Goal: Task Accomplishment & Management: Complete application form

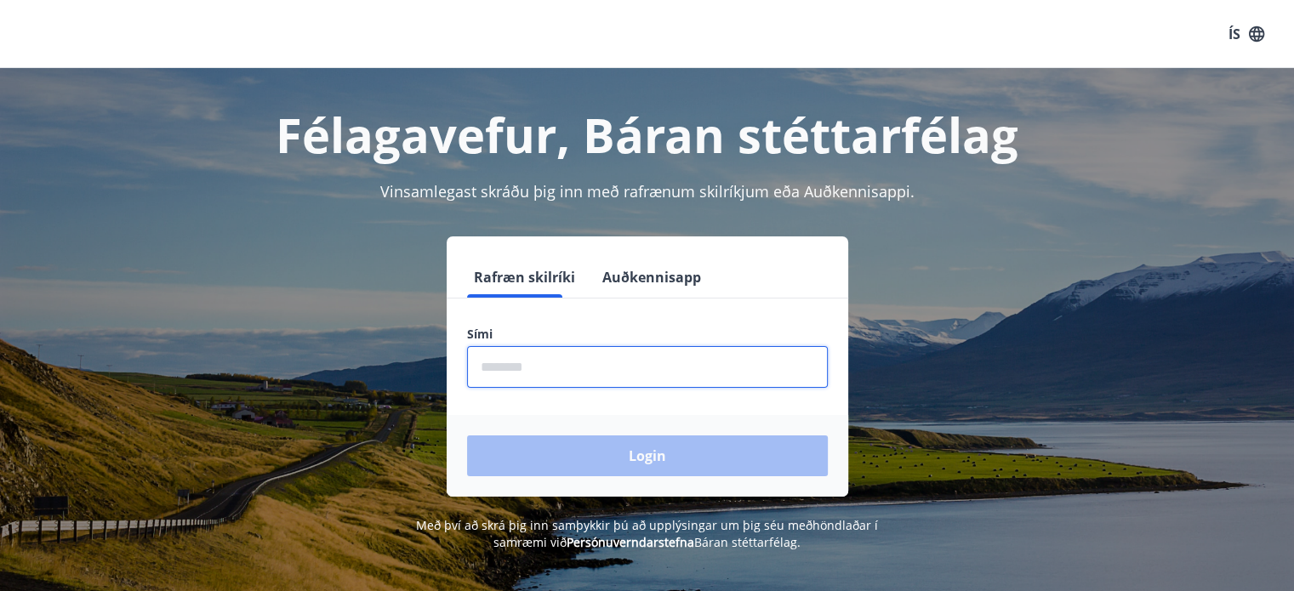
click at [667, 354] on input "phone" at bounding box center [647, 367] width 361 height 42
type input "********"
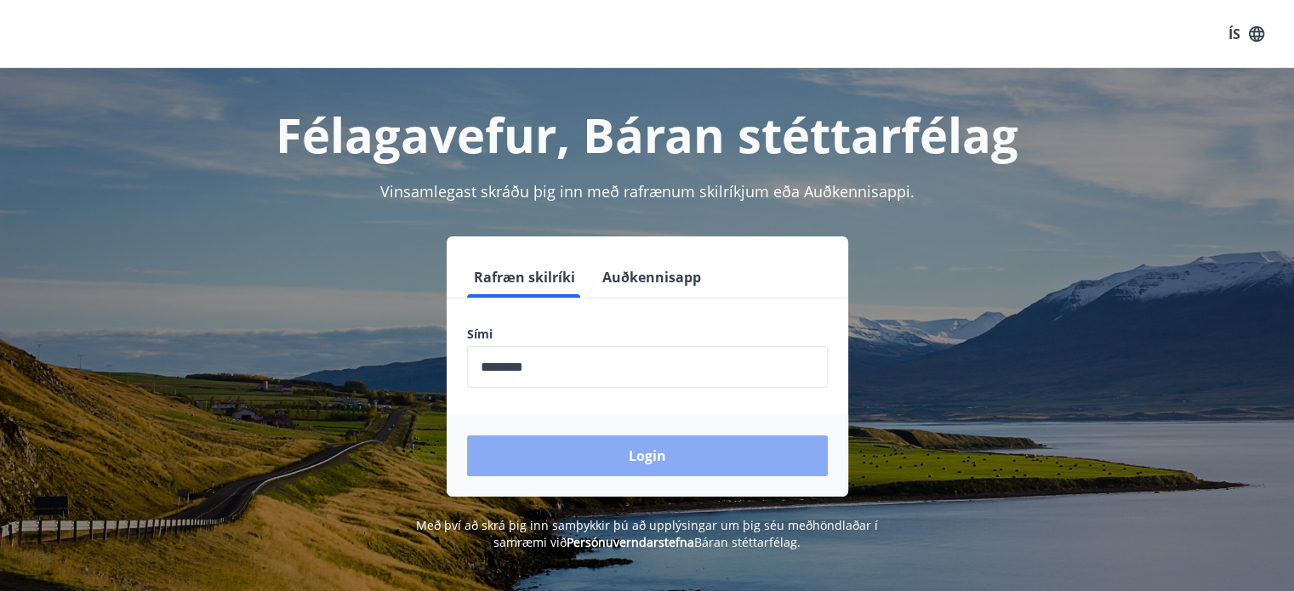
click at [663, 469] on button "Login" at bounding box center [647, 456] width 361 height 41
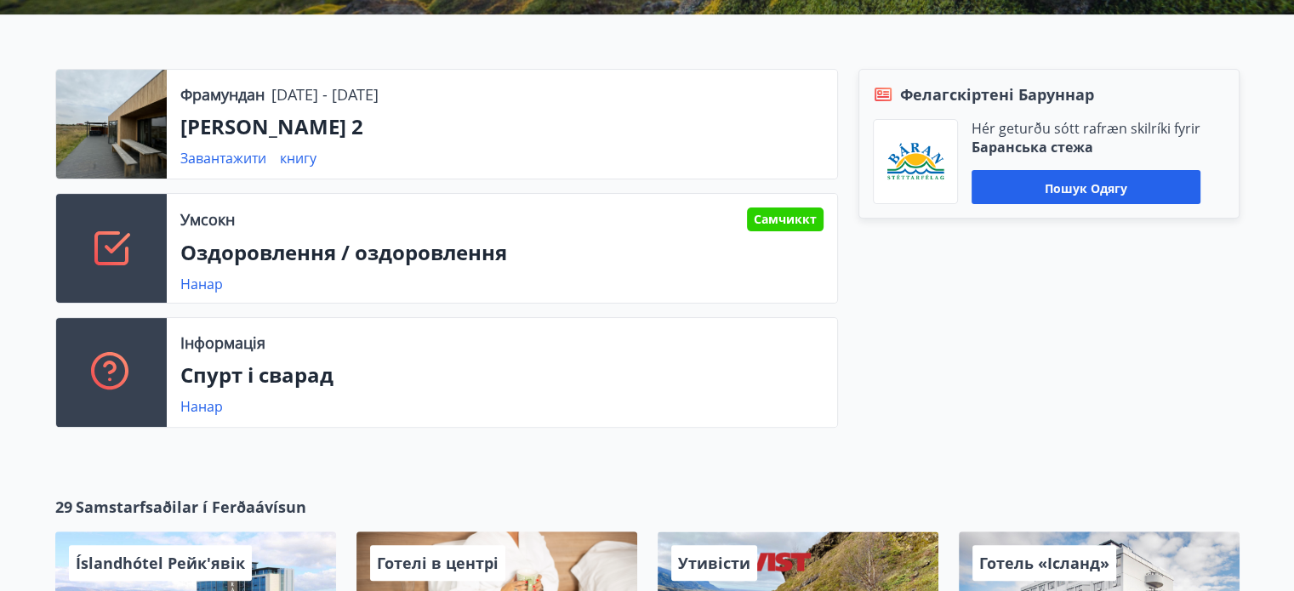
scroll to position [450, 0]
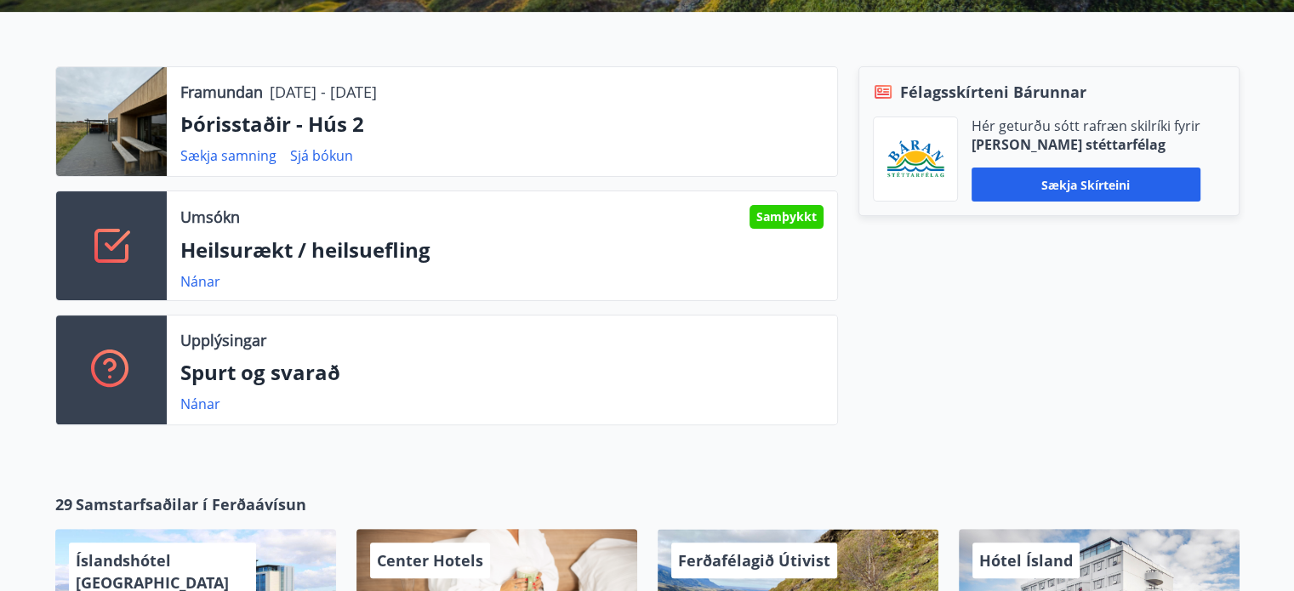
click at [688, 243] on p "Heilsurækt / heilsuefling" at bounding box center [501, 250] width 643 height 29
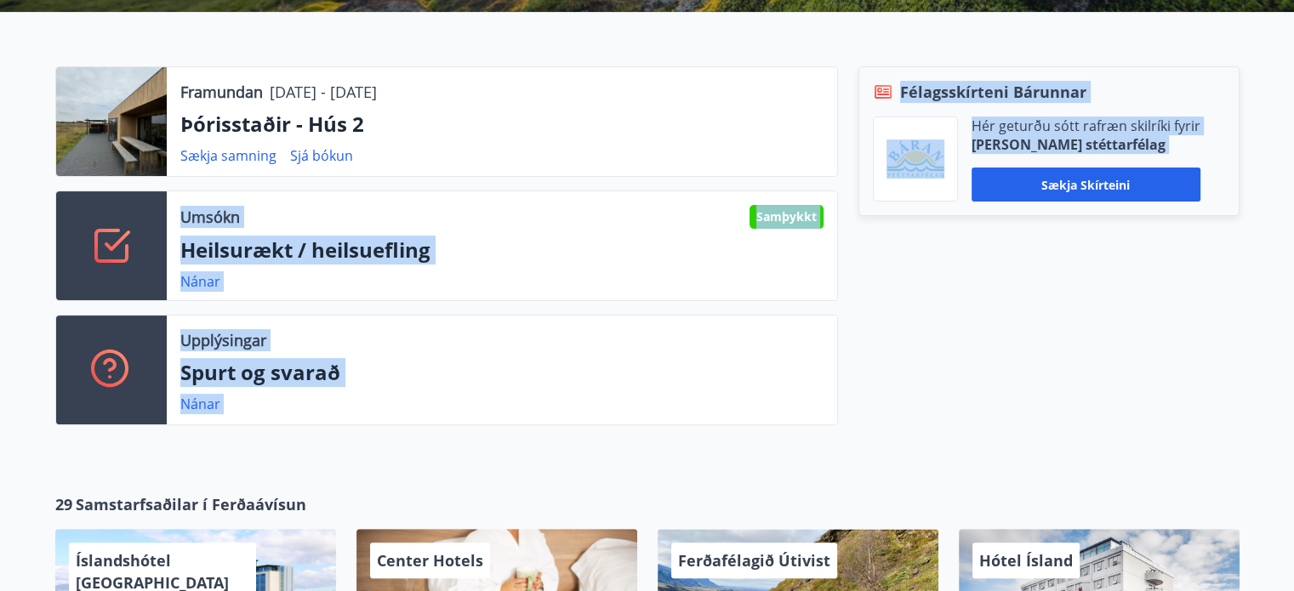
drag, startPoint x: 135, startPoint y: 259, endPoint x: 1012, endPoint y: 202, distance: 878.1
click at [1012, 202] on div "Framundan 06.10.2025 - 10.10.2025 Þórisstaðir - Hús 2 Sækja samning Sjá bókun U…" at bounding box center [637, 252] width 1205 height 373
click at [800, 262] on p "Heilsurækt / heilsuefling" at bounding box center [501, 250] width 643 height 29
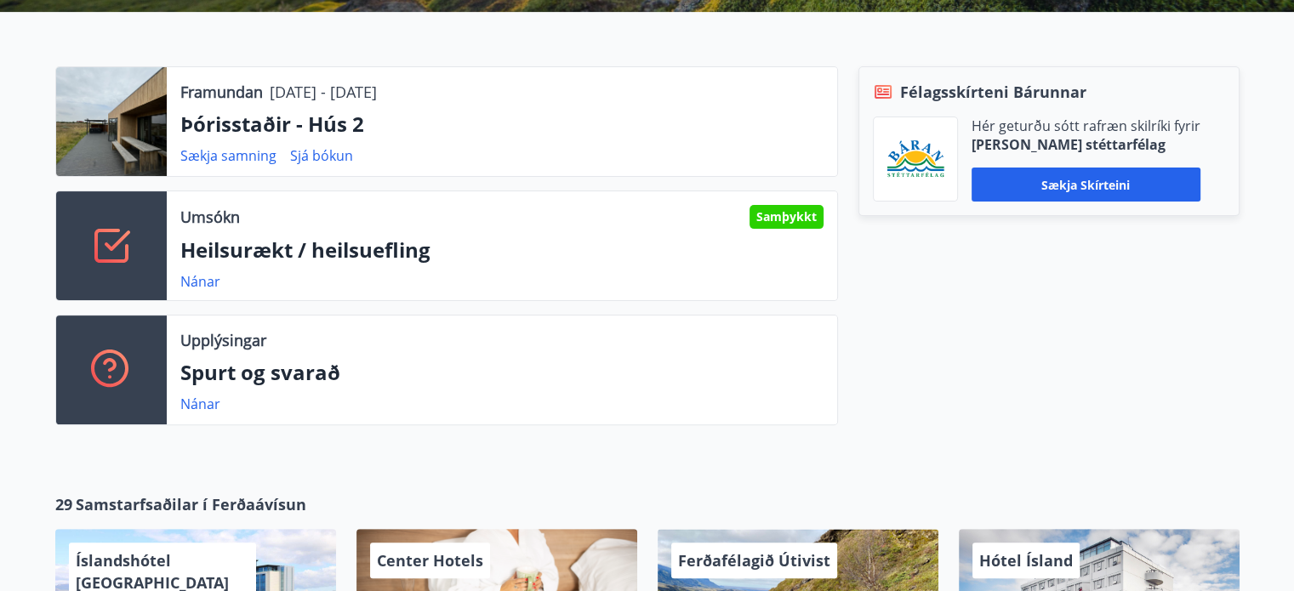
click at [800, 214] on div "Samþykkt" at bounding box center [786, 217] width 74 height 24
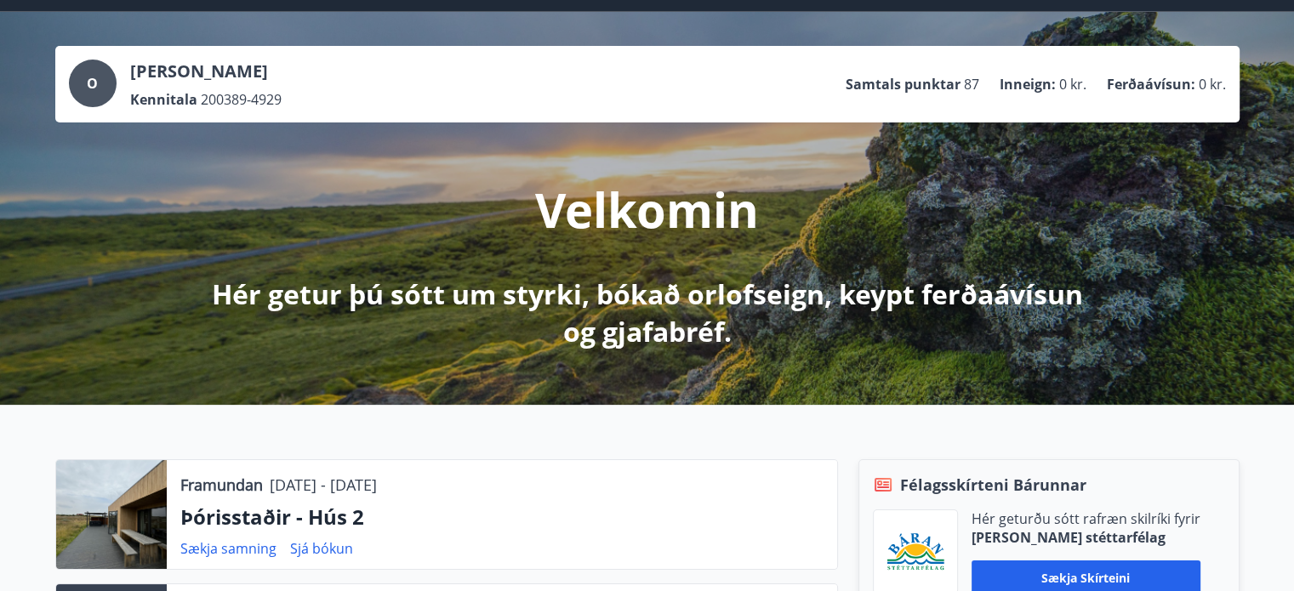
scroll to position [0, 0]
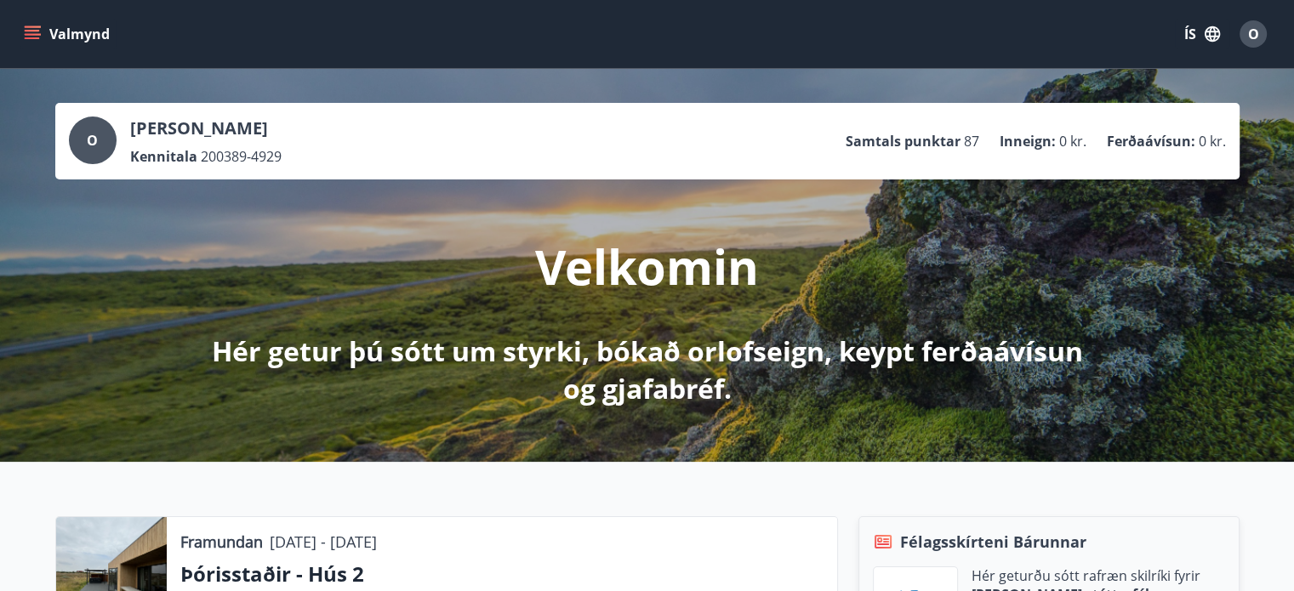
click at [30, 33] on icon "menu" at bounding box center [34, 34] width 19 height 2
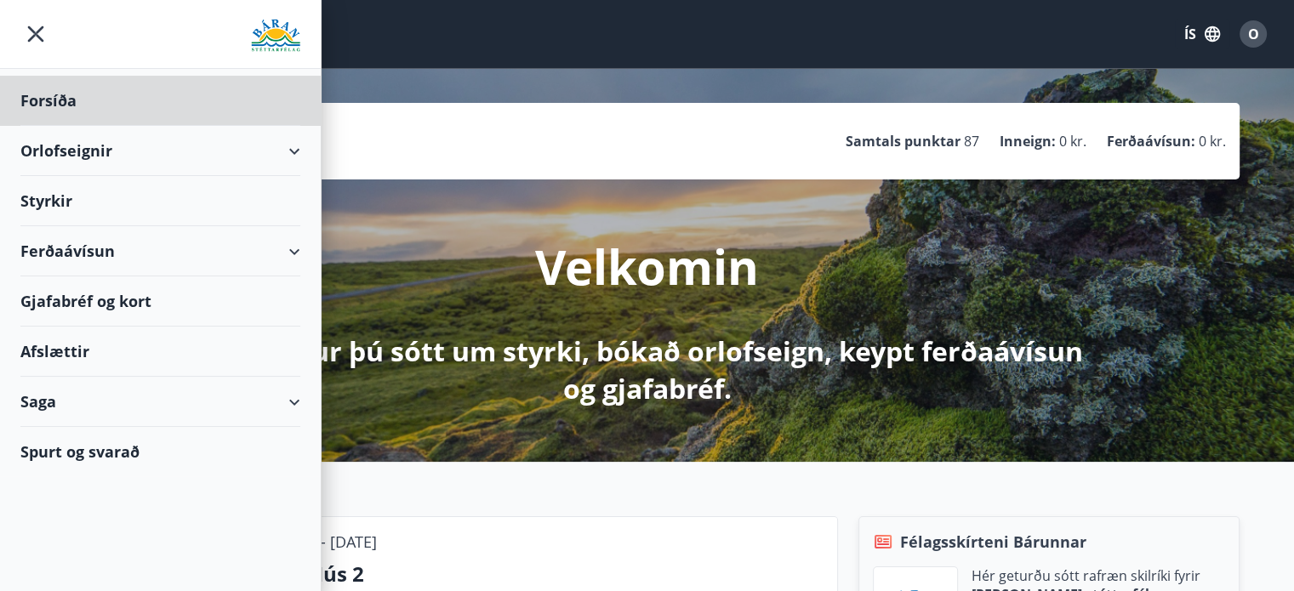
click at [146, 202] on div "Styrkir" at bounding box center [160, 201] width 280 height 50
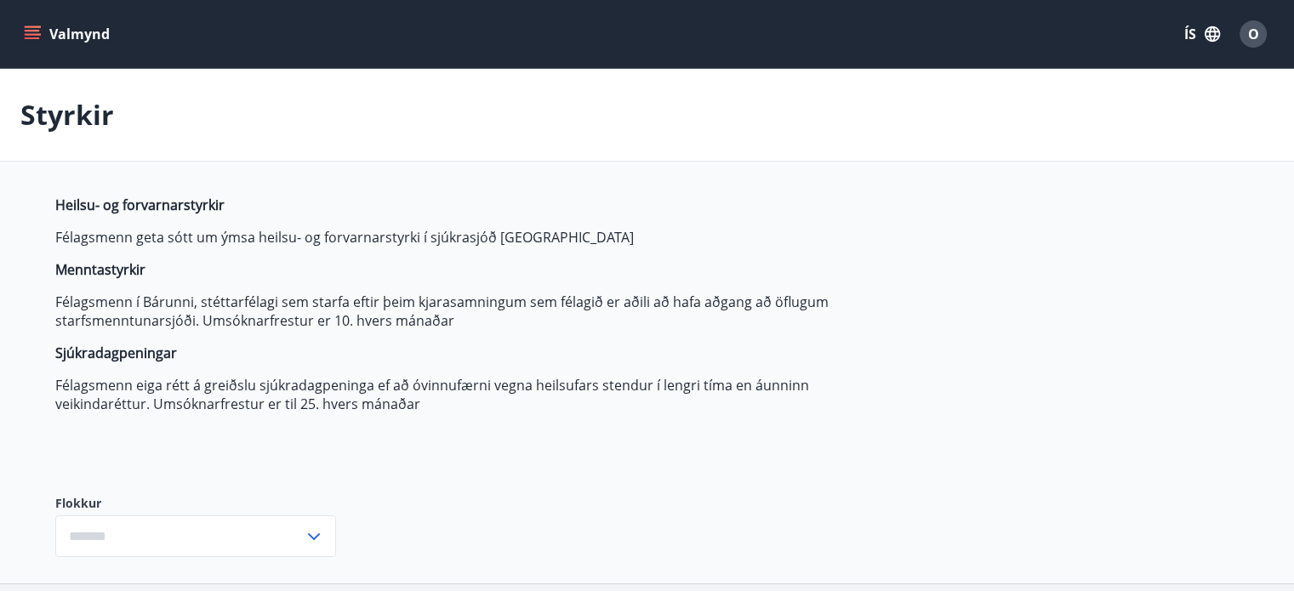
type input "***"
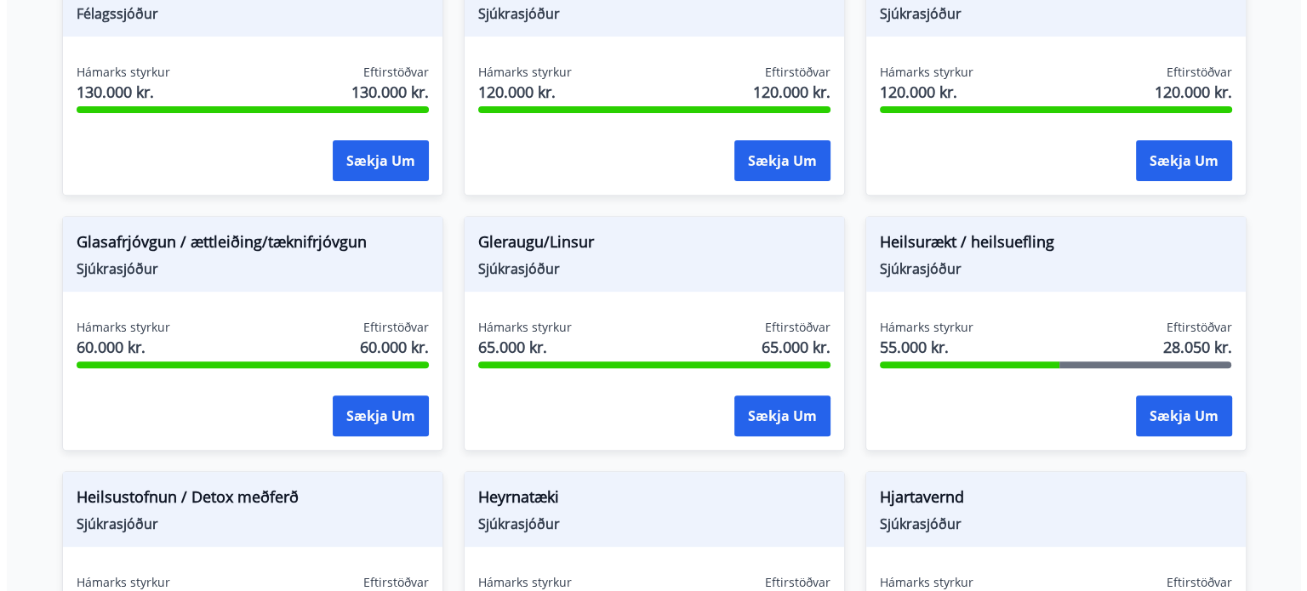
scroll to position [599, 0]
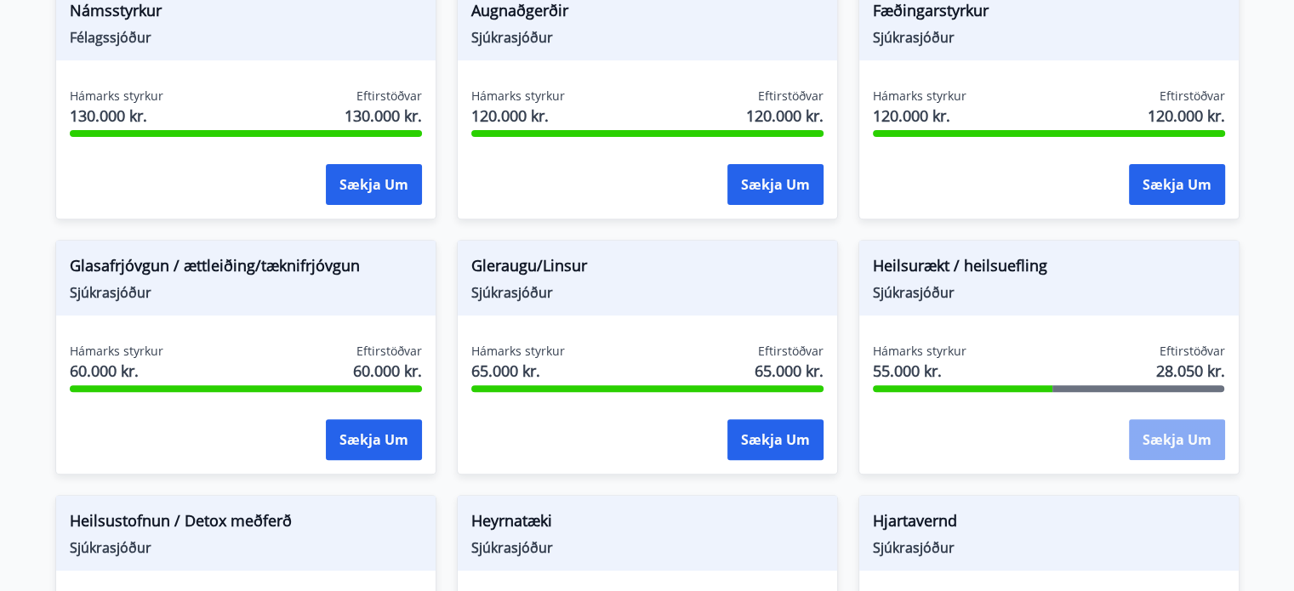
click at [1173, 429] on button "Sækja um" at bounding box center [1177, 439] width 96 height 41
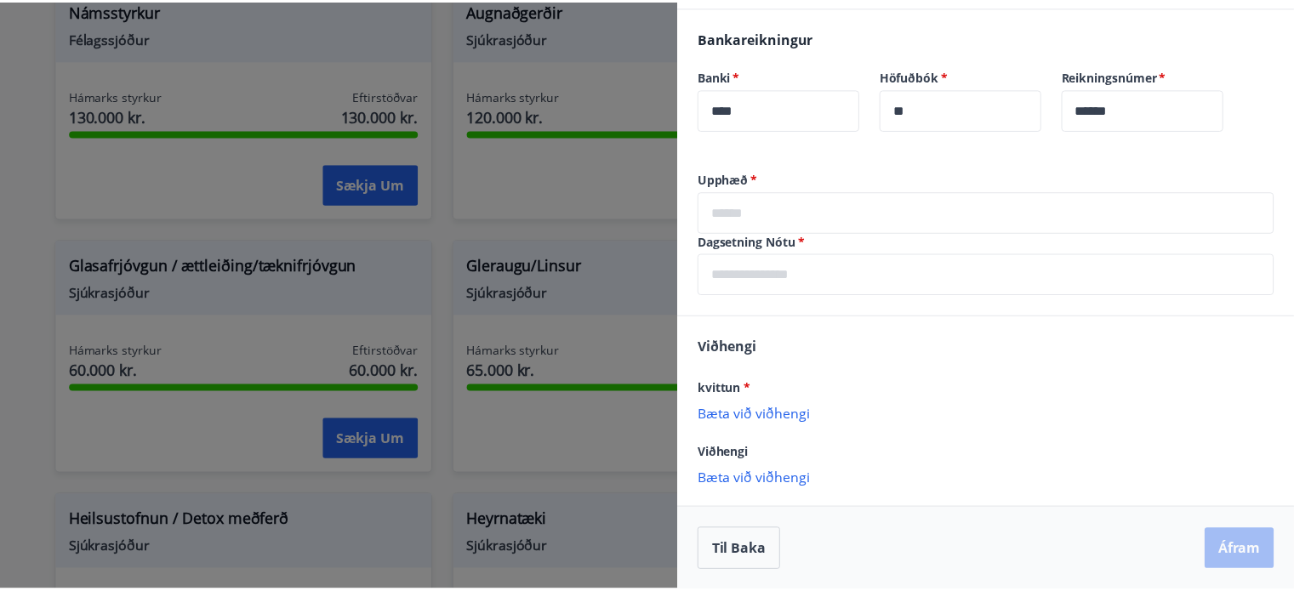
scroll to position [0, 0]
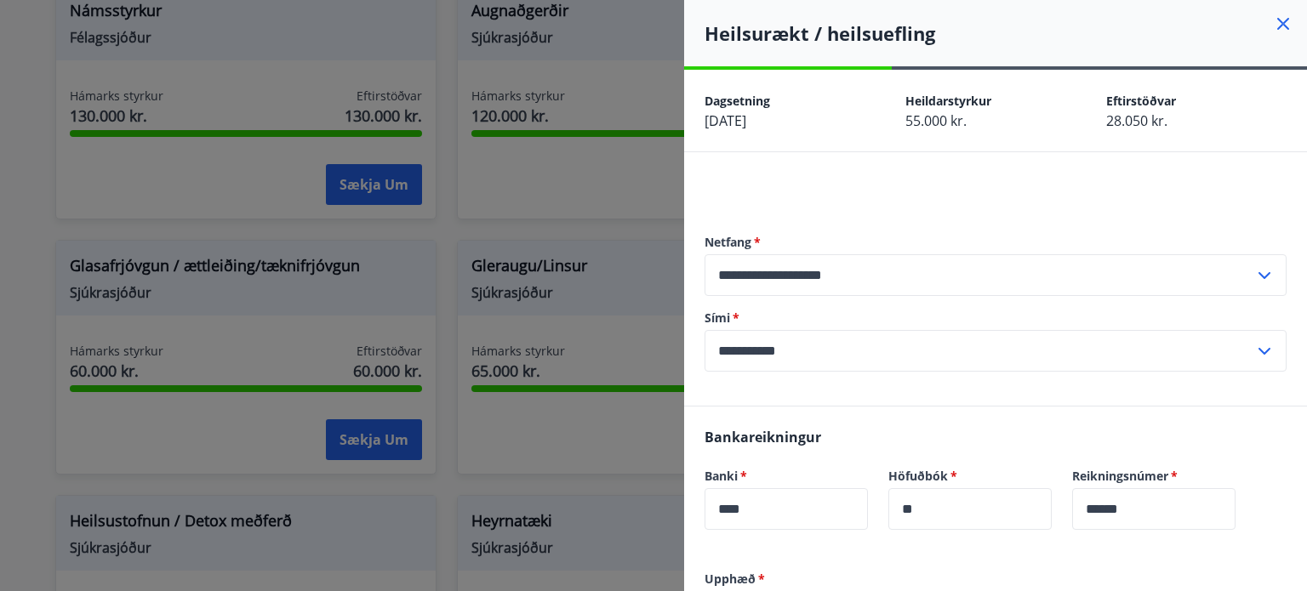
click at [658, 156] on div at bounding box center [653, 295] width 1307 height 591
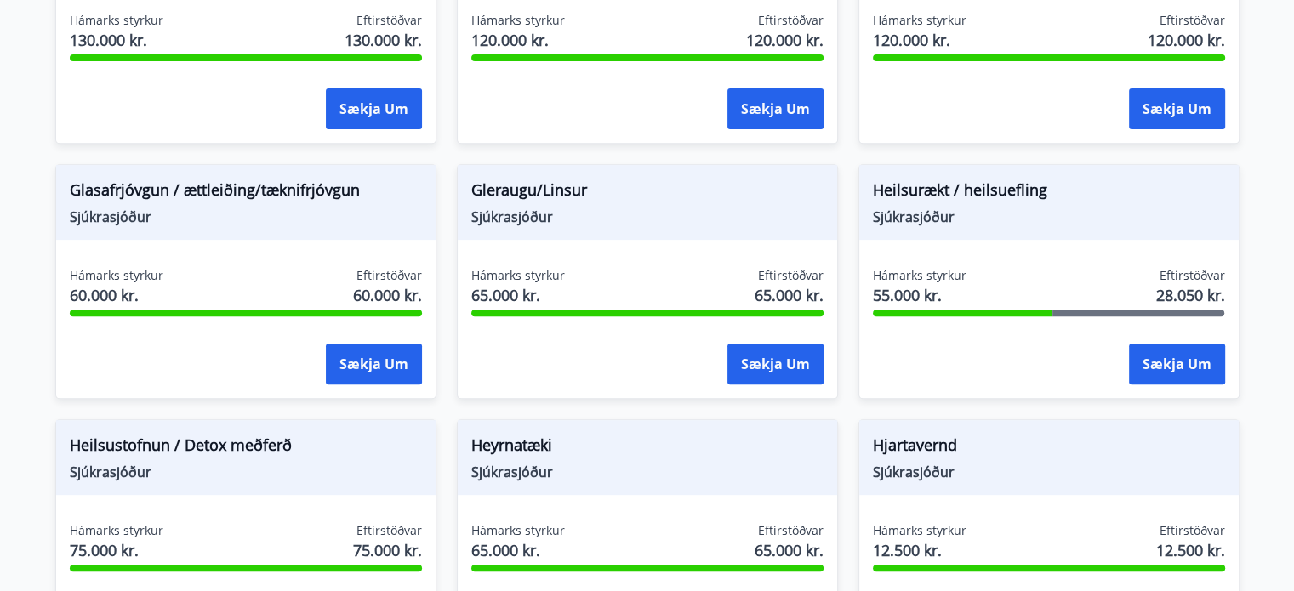
scroll to position [612, 0]
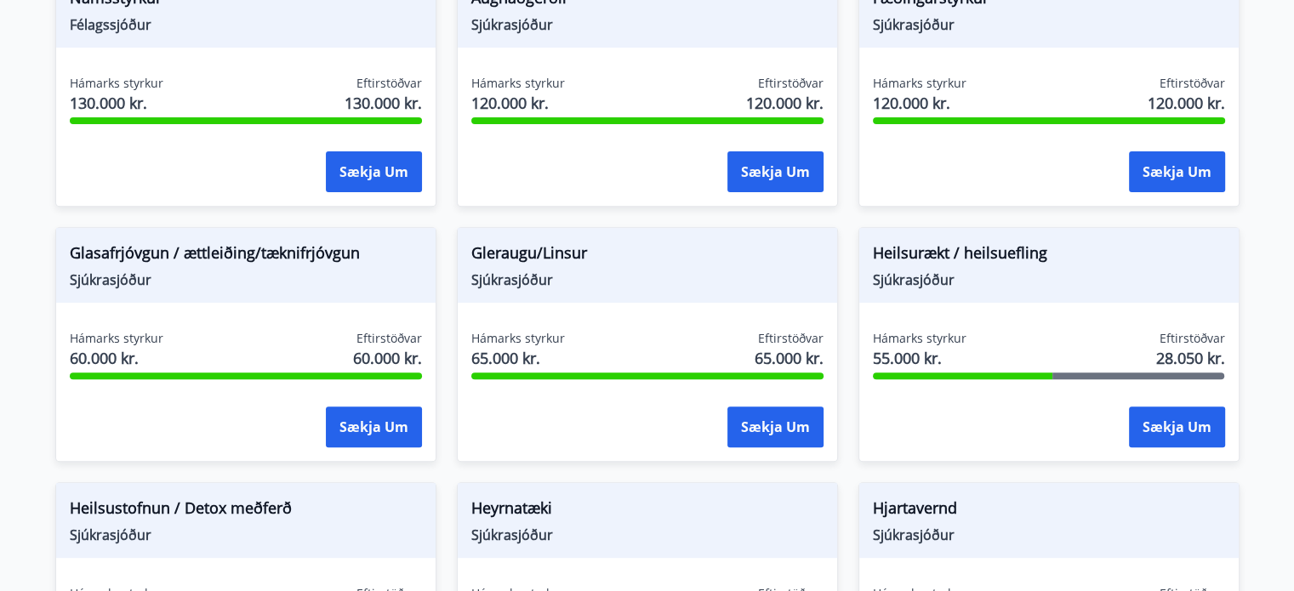
click at [856, 203] on div "Fæðingarstyrkur Sjúkrasjóður Hámarks styrkur 120.000 kr. Eftirstöðvar 120.000 k…" at bounding box center [1039, 79] width 402 height 255
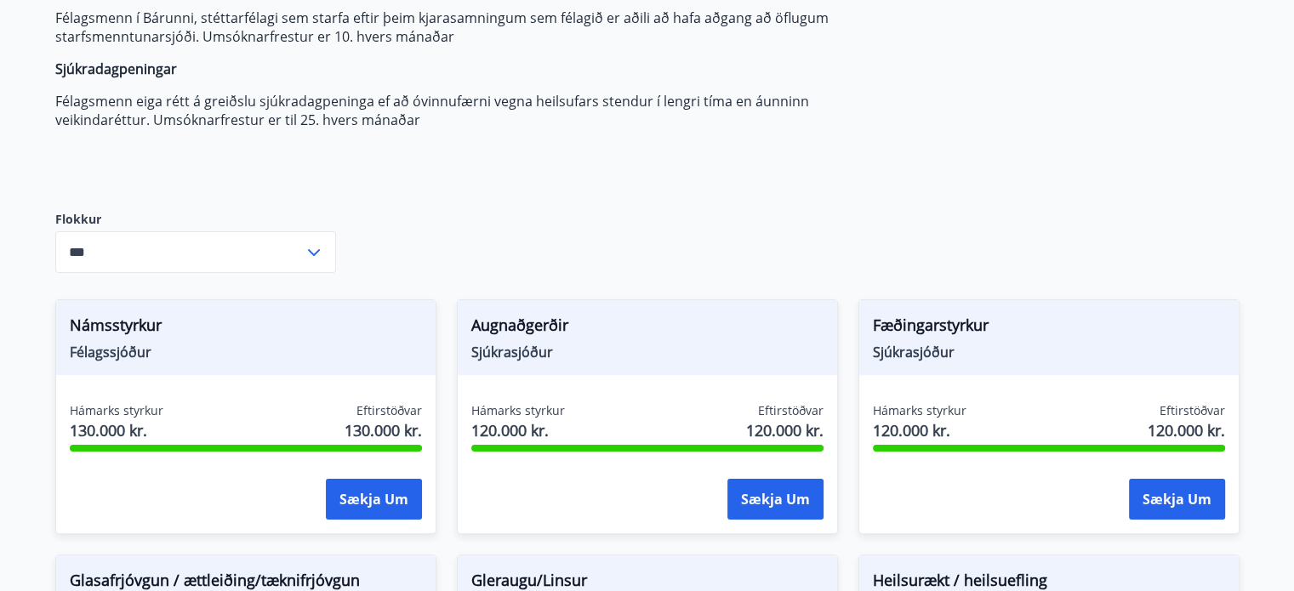
scroll to position [0, 0]
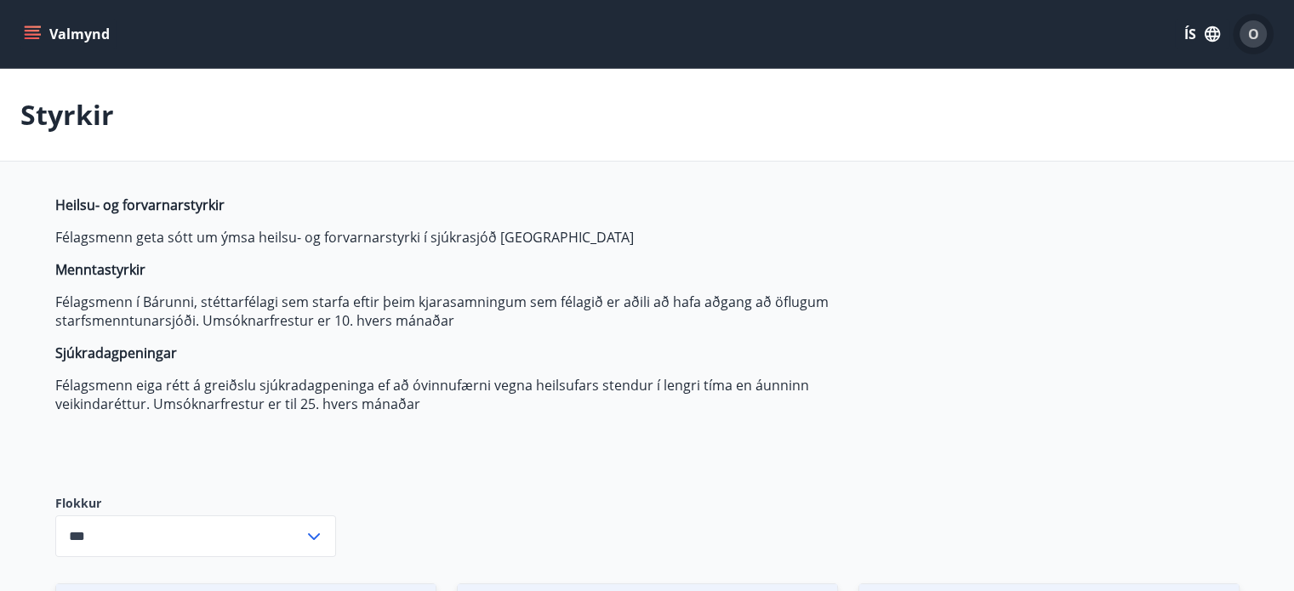
click at [1256, 28] on span "O" at bounding box center [1253, 34] width 11 height 19
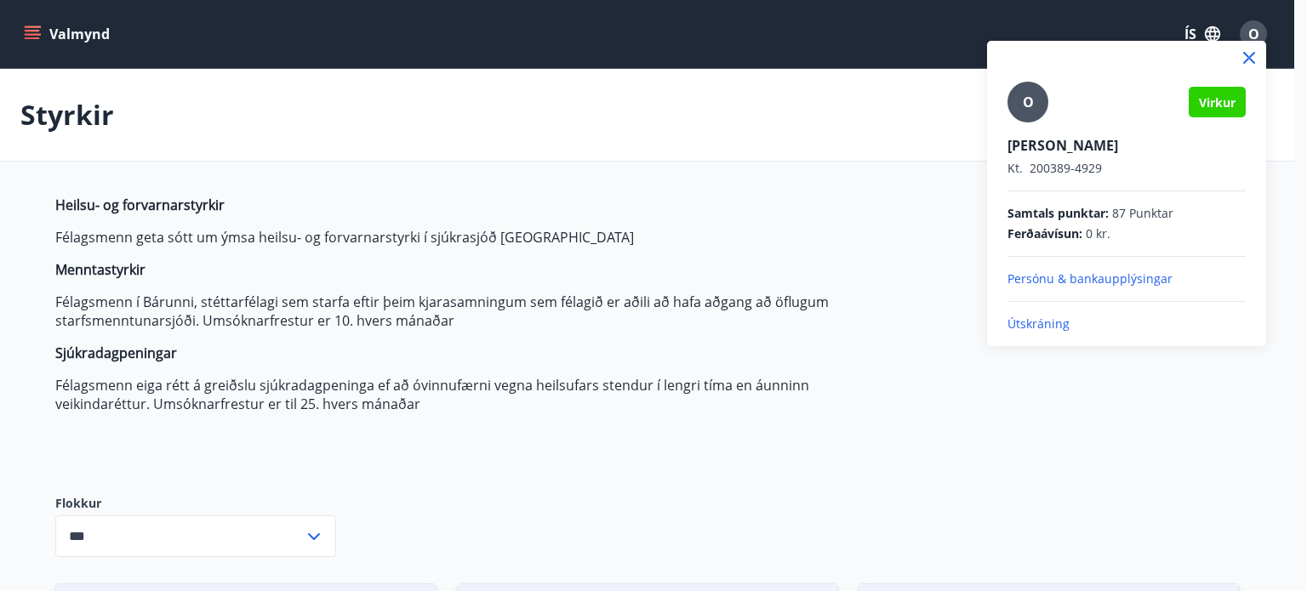
click at [28, 27] on div at bounding box center [653, 295] width 1307 height 591
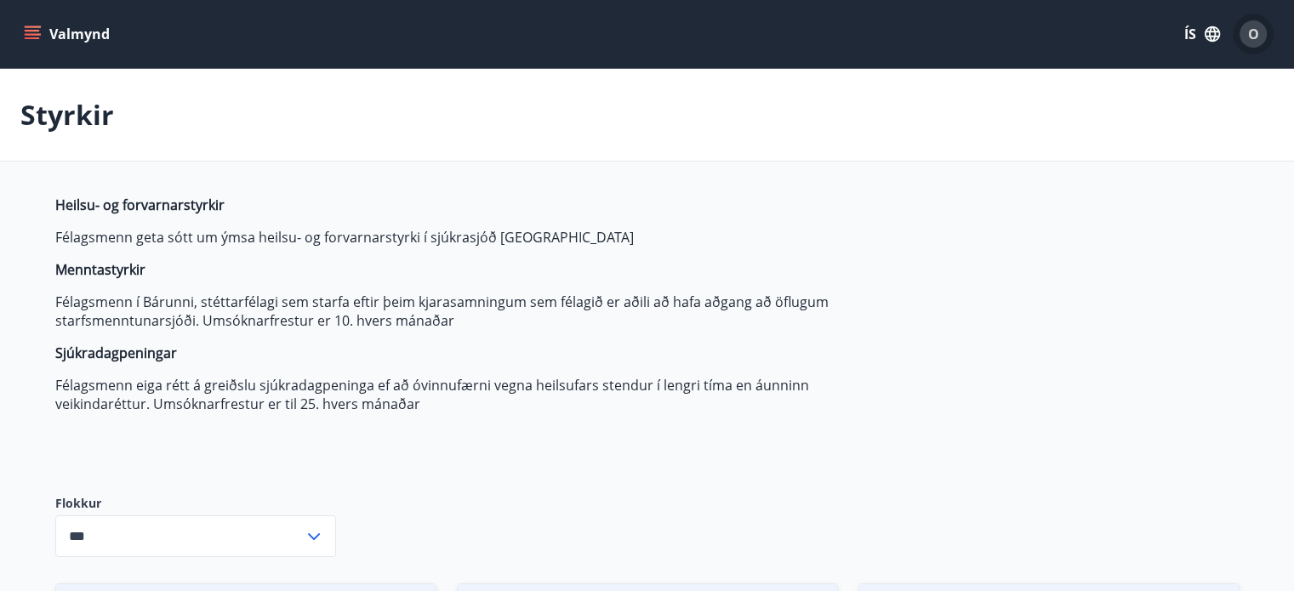
click at [1260, 34] on div "O" at bounding box center [1253, 33] width 27 height 27
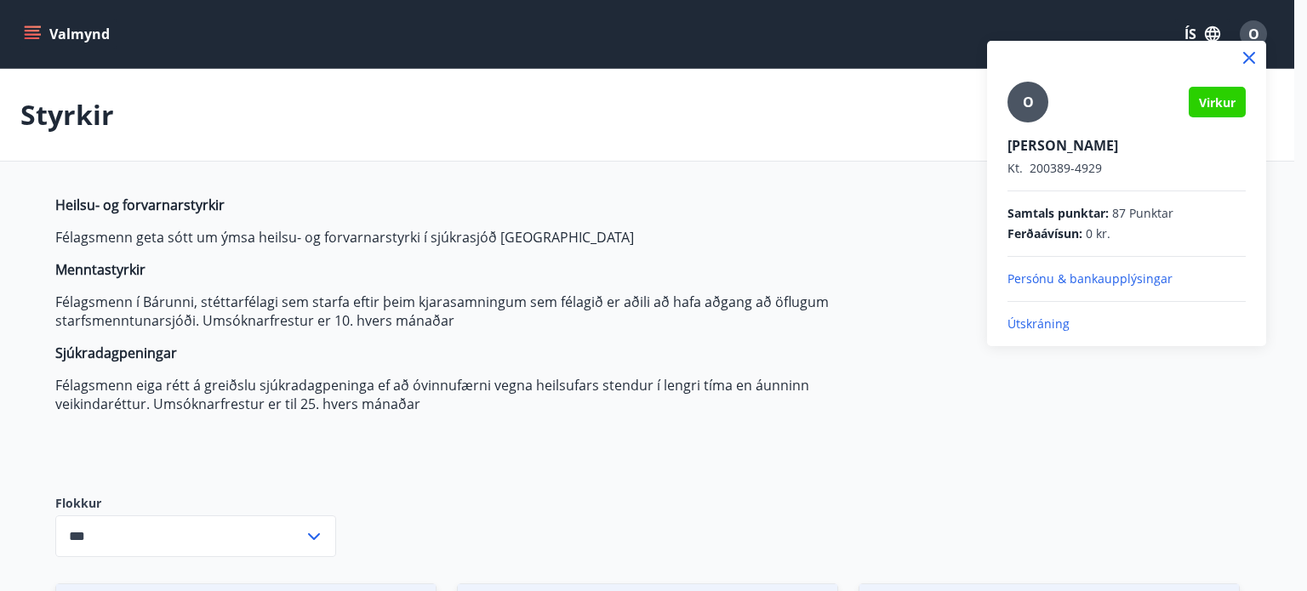
click at [1068, 277] on p "Persónu & bankaupplýsingar" at bounding box center [1126, 279] width 238 height 17
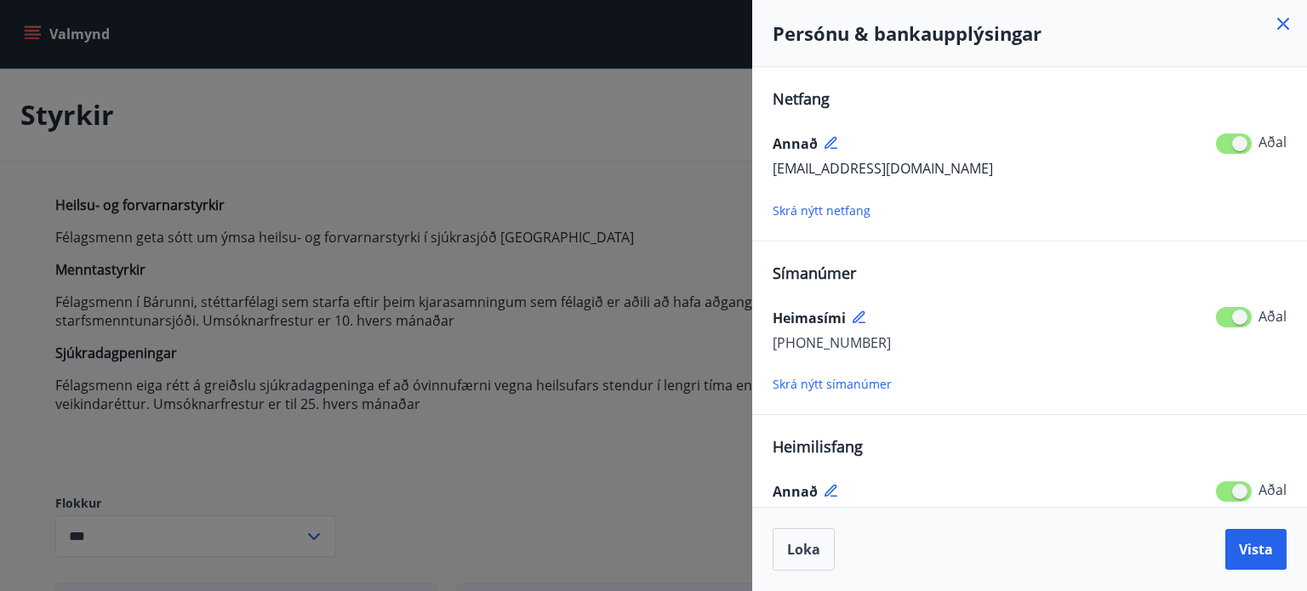
click at [1280, 23] on icon at bounding box center [1283, 24] width 20 height 20
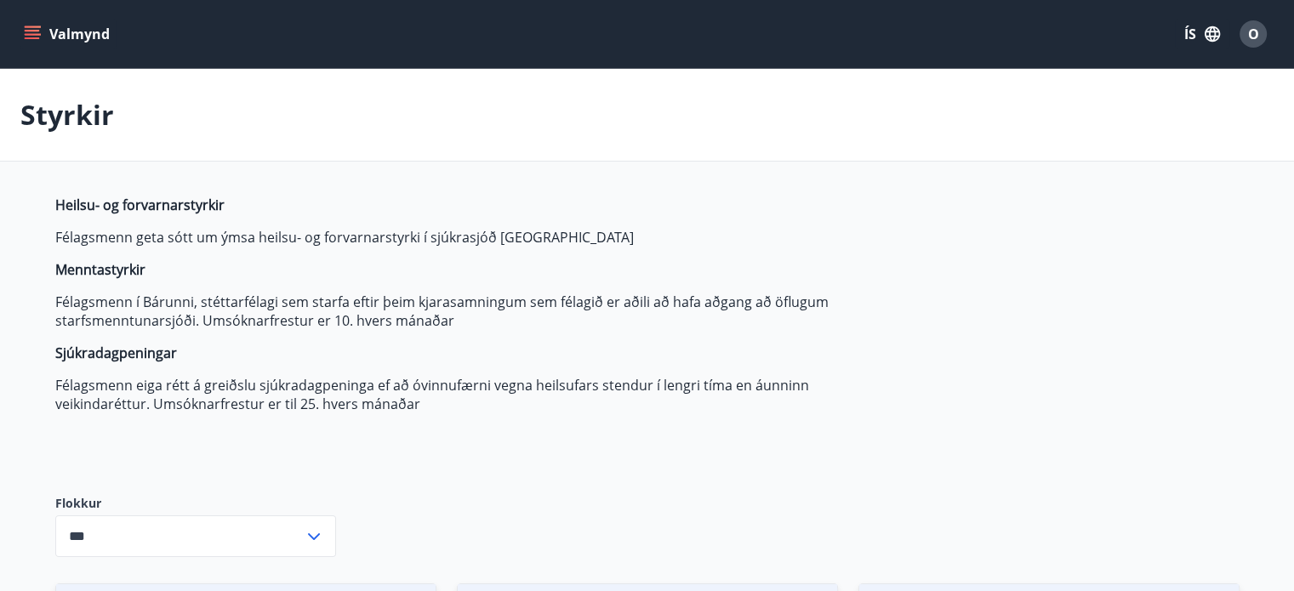
click at [37, 26] on icon "menu" at bounding box center [34, 27] width 19 height 2
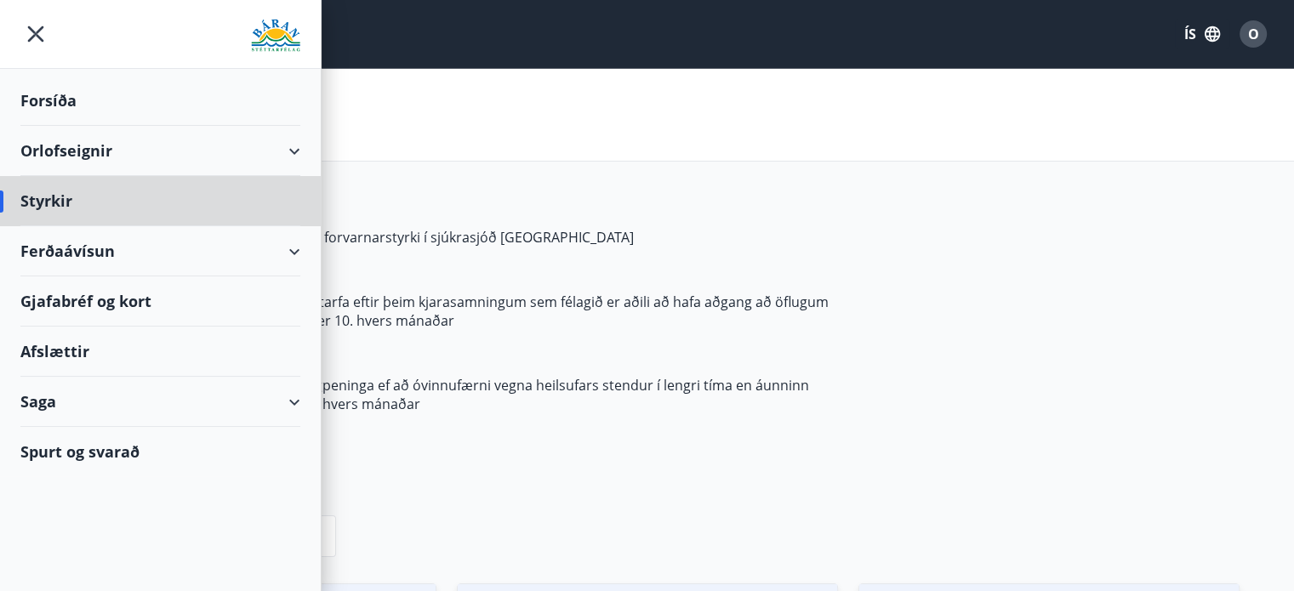
click at [83, 105] on div "Forsíða" at bounding box center [160, 101] width 280 height 50
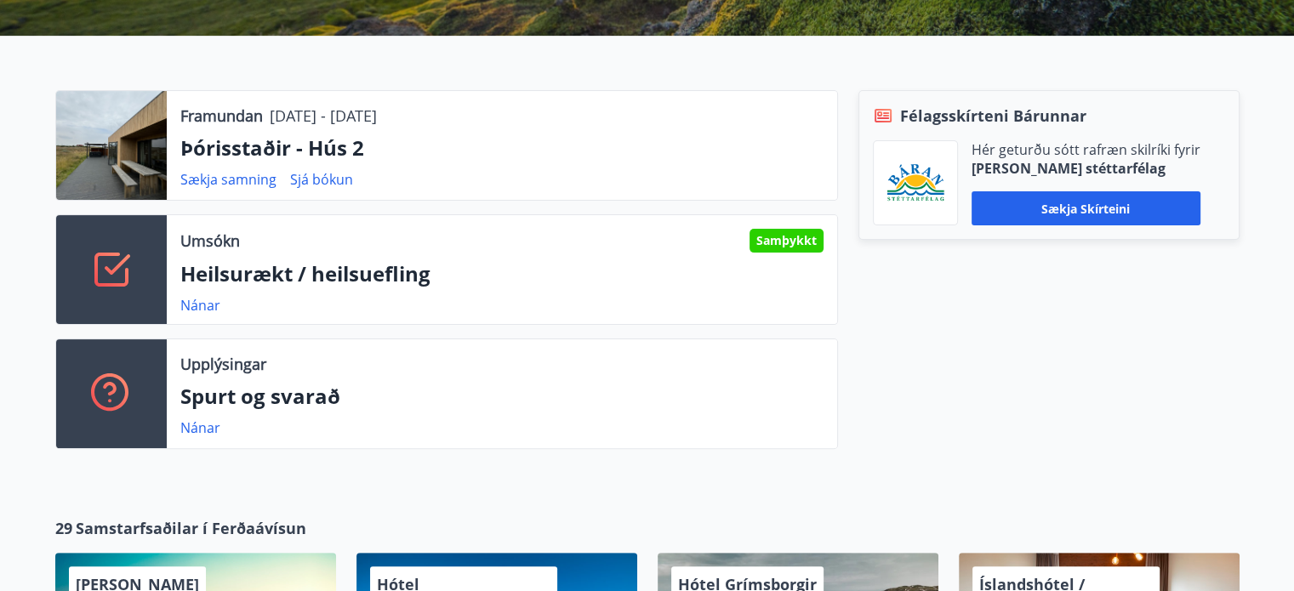
scroll to position [566, 0]
